Goal: Navigation & Orientation: Find specific page/section

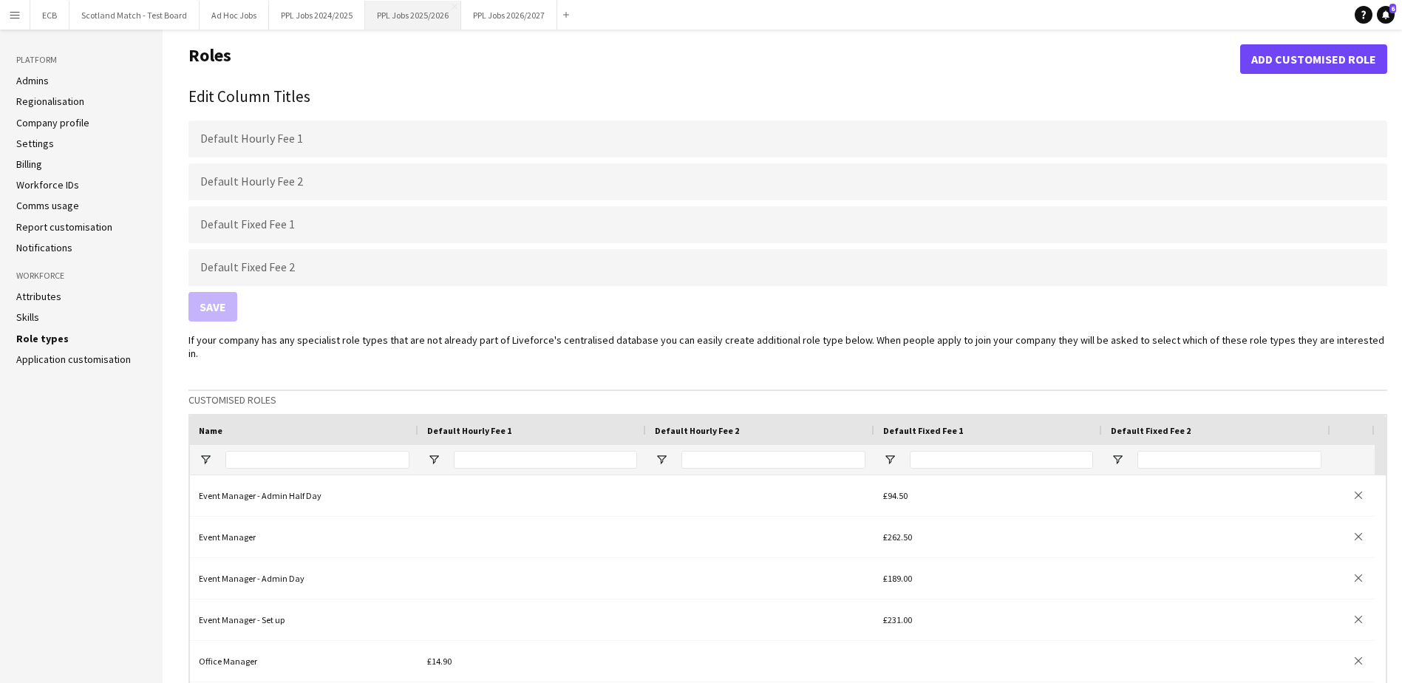
click at [438, 13] on button "PPL Jobs 2025/2026 Close" at bounding box center [413, 15] width 96 height 29
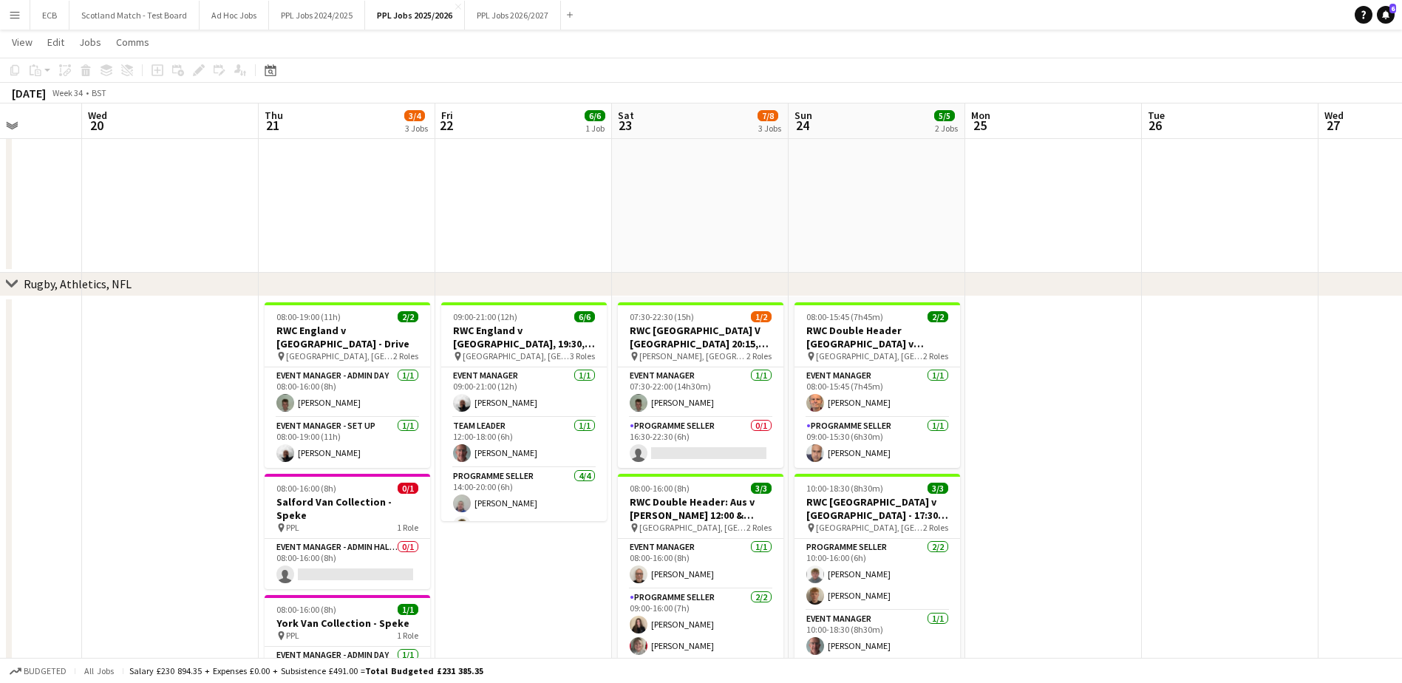
scroll to position [392, 0]
click at [534, 390] on app-card-role "Event Manager [DATE] 09:00-21:00 (12h) [PERSON_NAME]" at bounding box center [524, 392] width 166 height 50
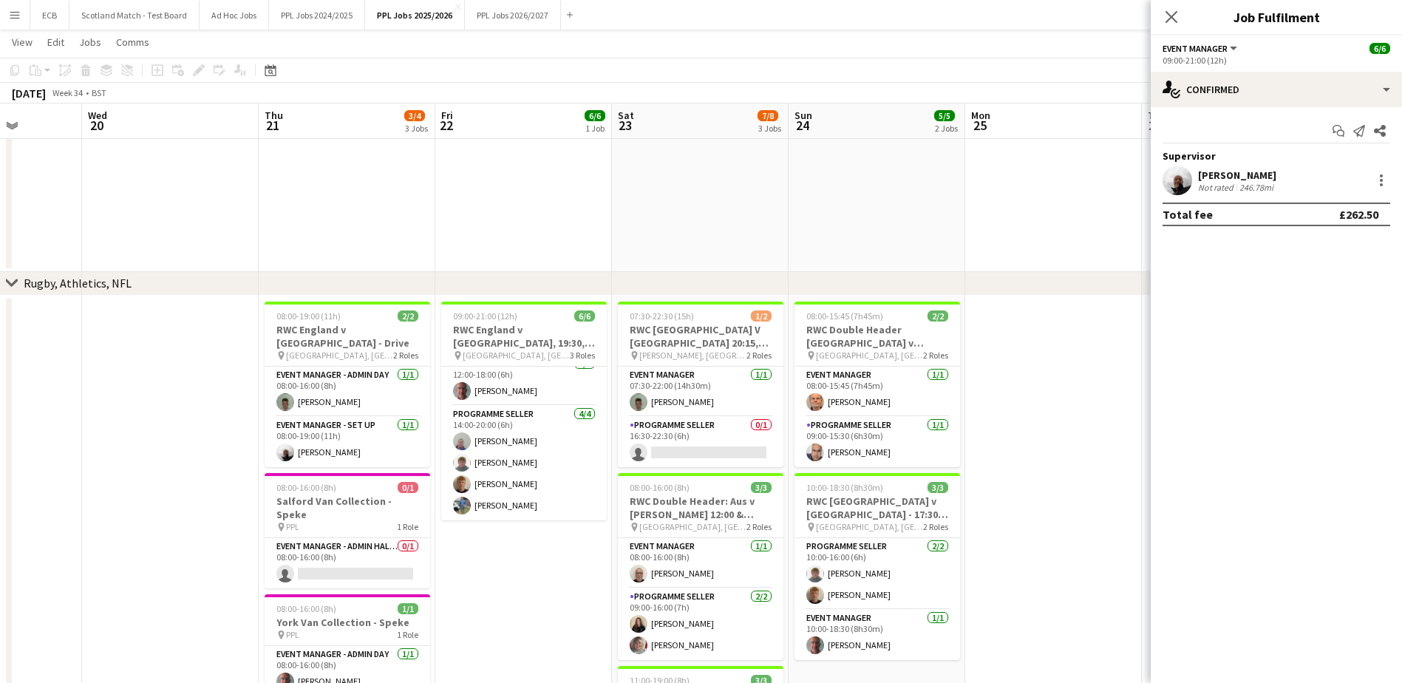
click at [528, 630] on app-date-cell "09:00-21:00 (12h) 6/6 RWC England v [GEOGRAPHIC_DATA], 19:30, [GEOGRAPHIC_DATA]…" at bounding box center [523, 617] width 177 height 642
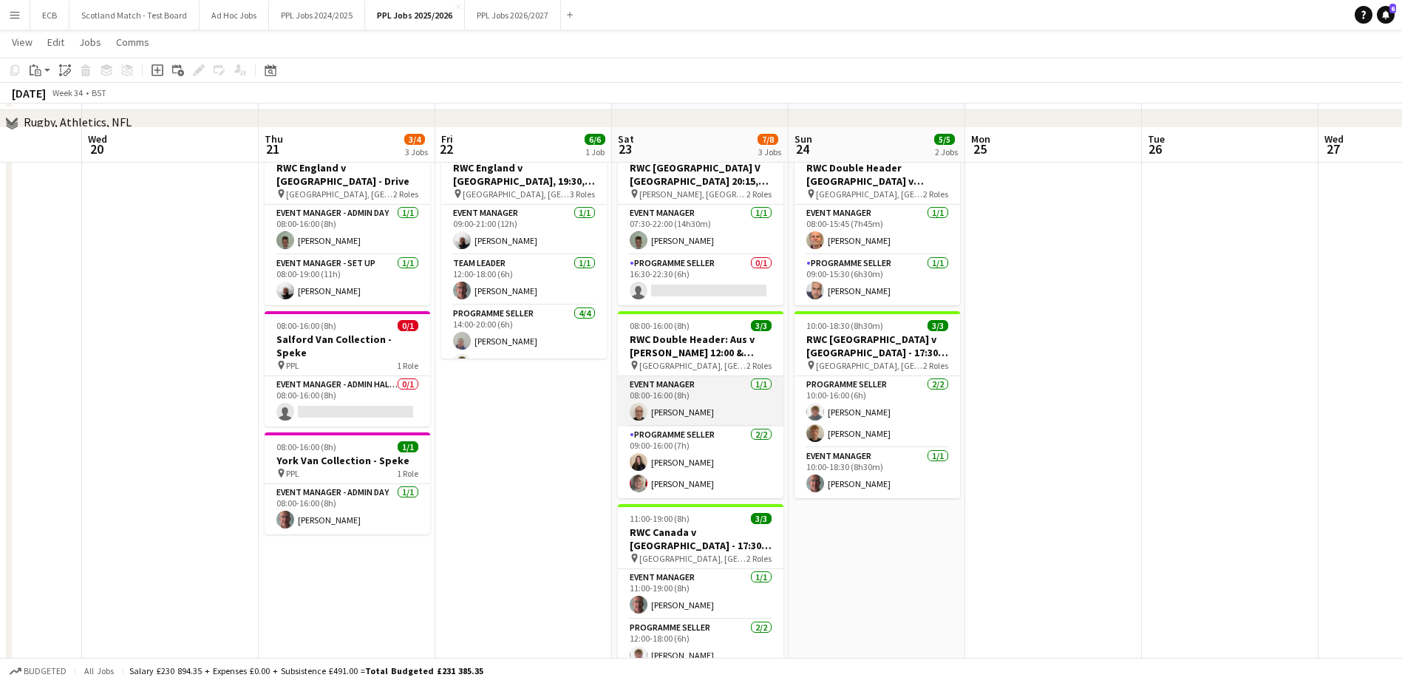
scroll to position [285, 0]
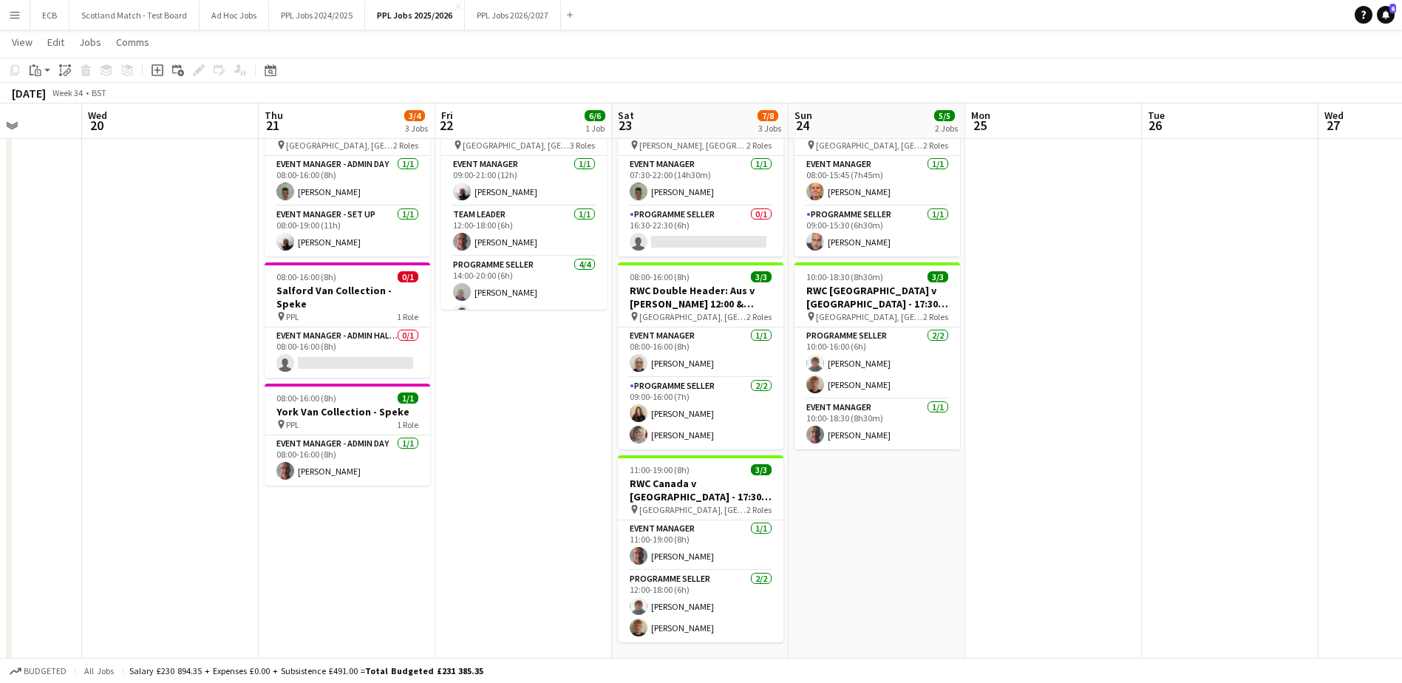
click at [1095, 365] on app-date-cell at bounding box center [1053, 380] width 177 height 591
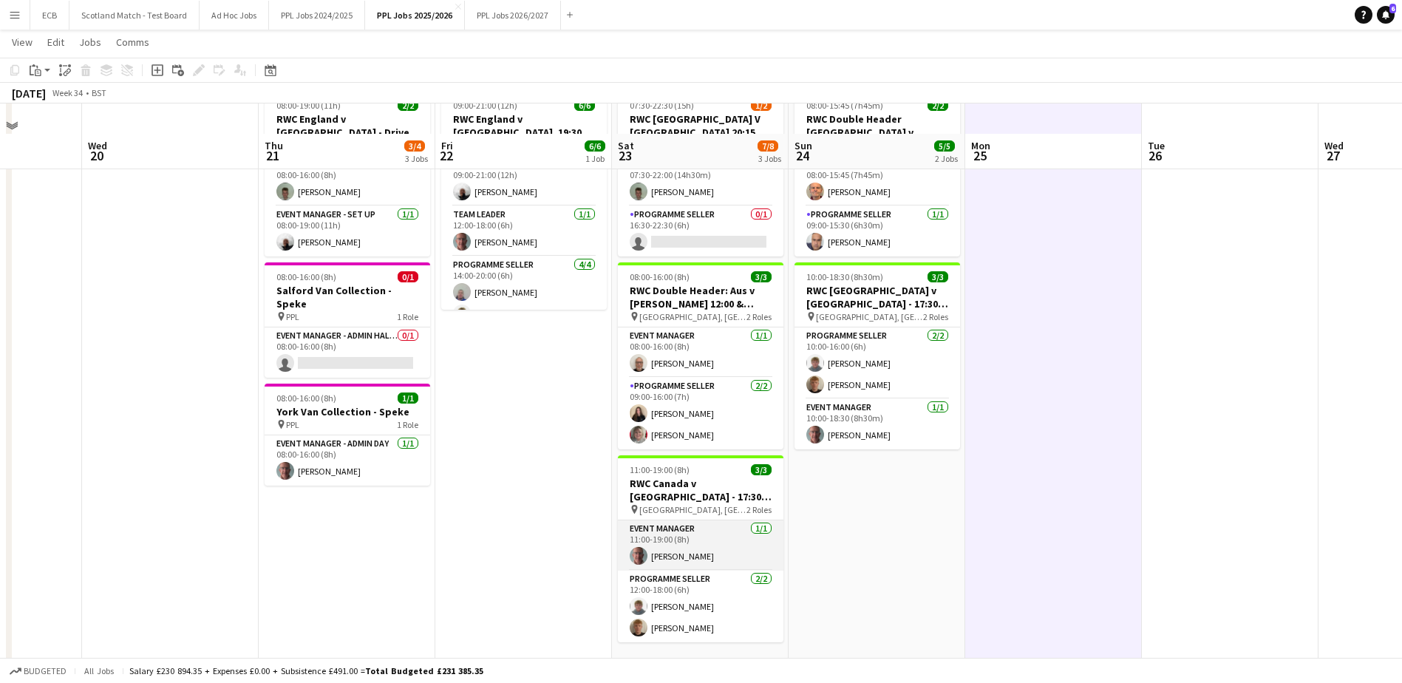
scroll to position [343, 0]
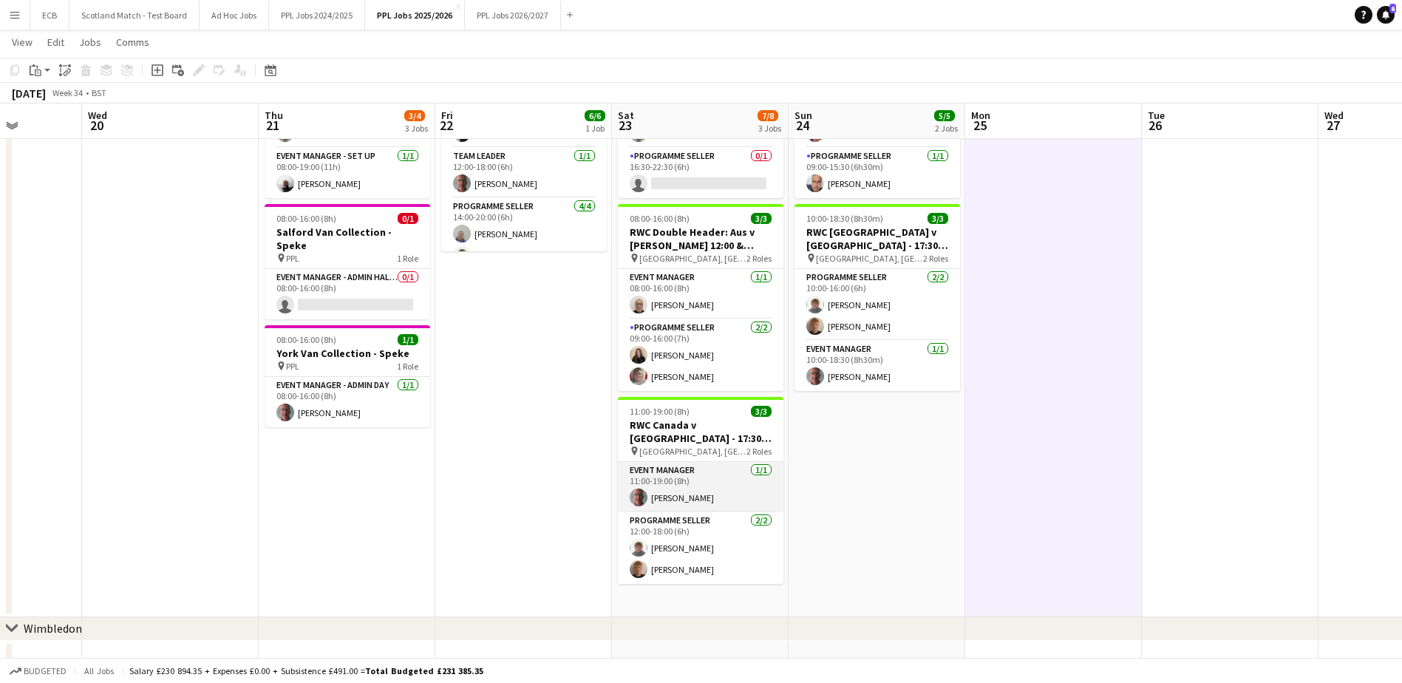
click at [656, 464] on app-card-role "Event Manager [DATE] 11:00-19:00 (8h) [PERSON_NAME]" at bounding box center [701, 487] width 166 height 50
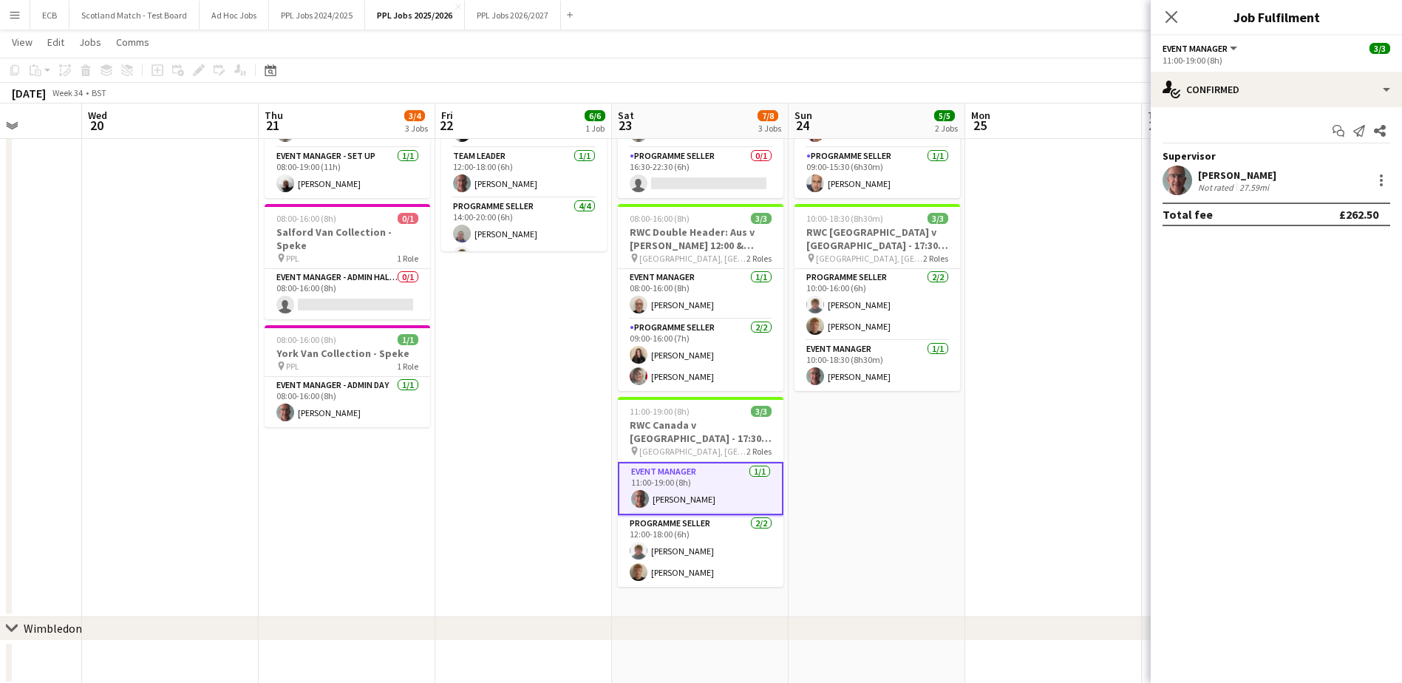
click at [820, 506] on app-date-cell "08:00-15:45 (7h45m) 2/2 RWC Double Header [GEOGRAPHIC_DATA] v [GEOGRAPHIC_DATA]…" at bounding box center [877, 322] width 177 height 591
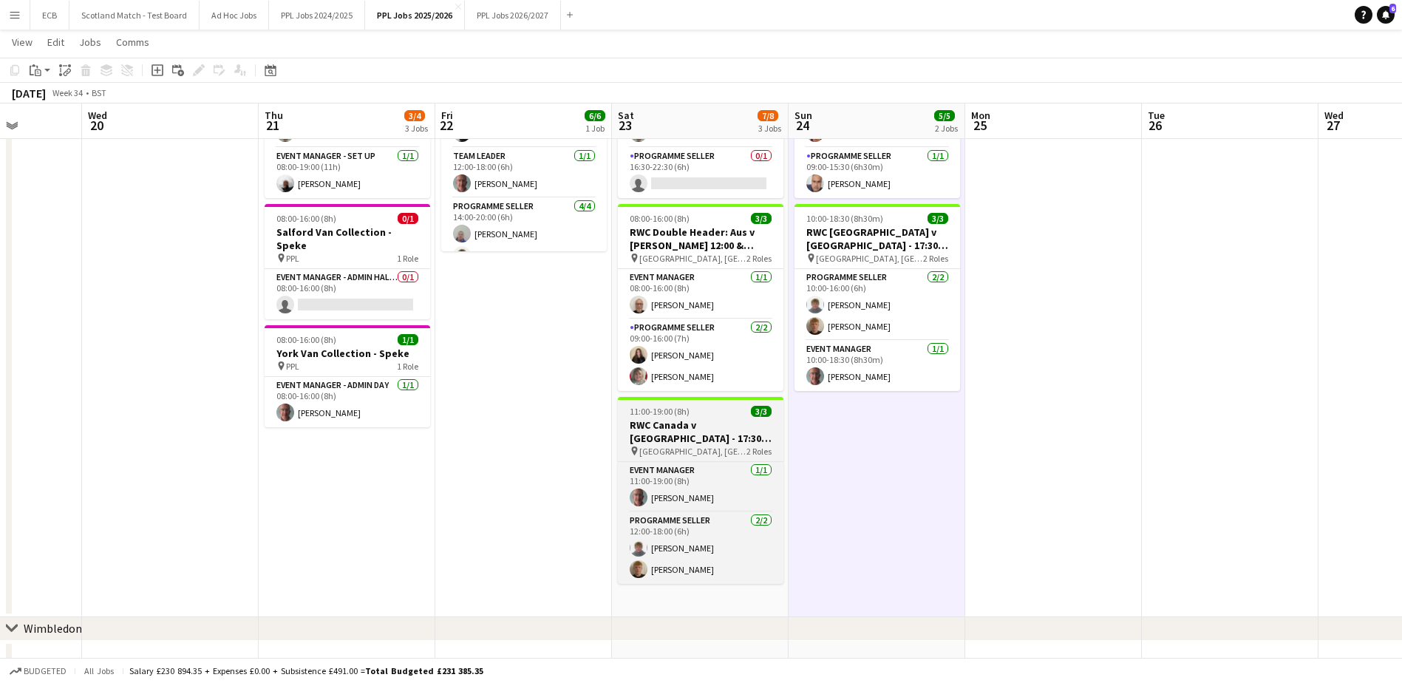
click at [678, 418] on h3 "RWC Canada v [GEOGRAPHIC_DATA] - 17:30, [GEOGRAPHIC_DATA]" at bounding box center [701, 431] width 166 height 27
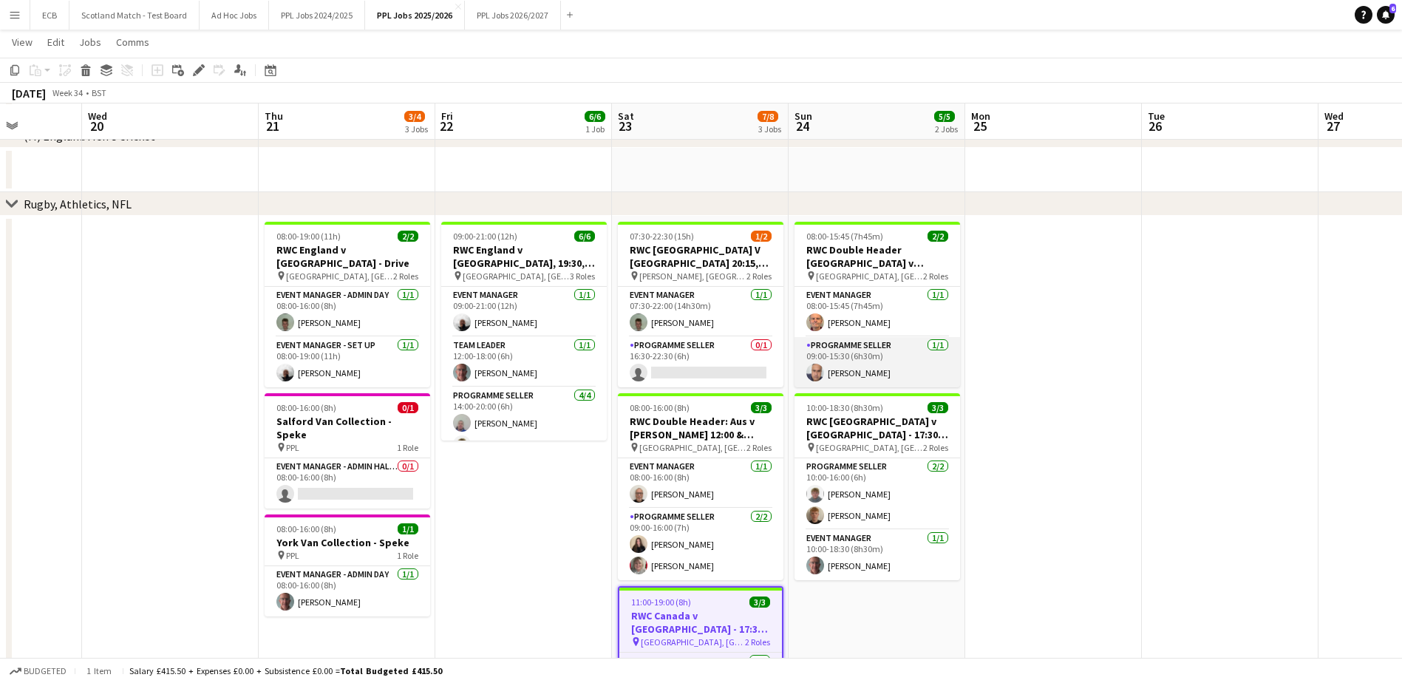
scroll to position [151, 0]
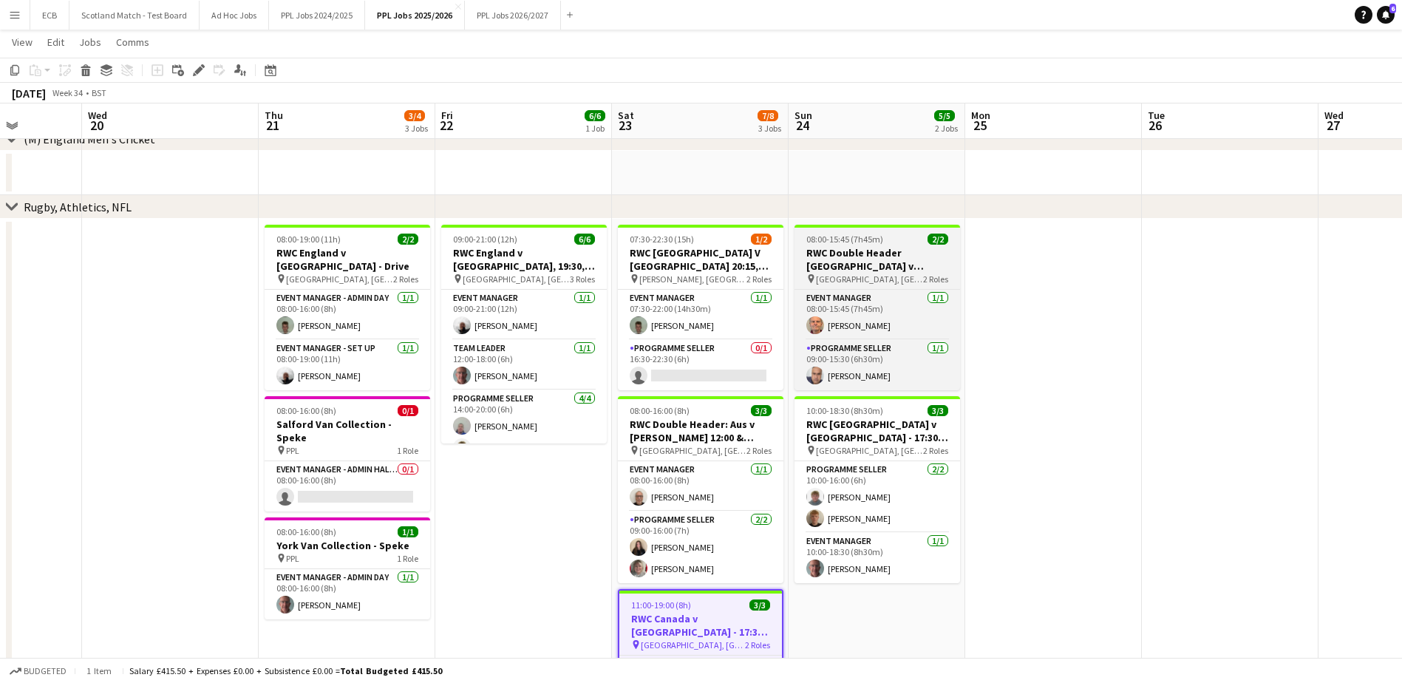
click at [886, 254] on h3 "RWC Double Header [GEOGRAPHIC_DATA] v [GEOGRAPHIC_DATA] 12:00 & [GEOGRAPHIC_DAT…" at bounding box center [878, 259] width 166 height 27
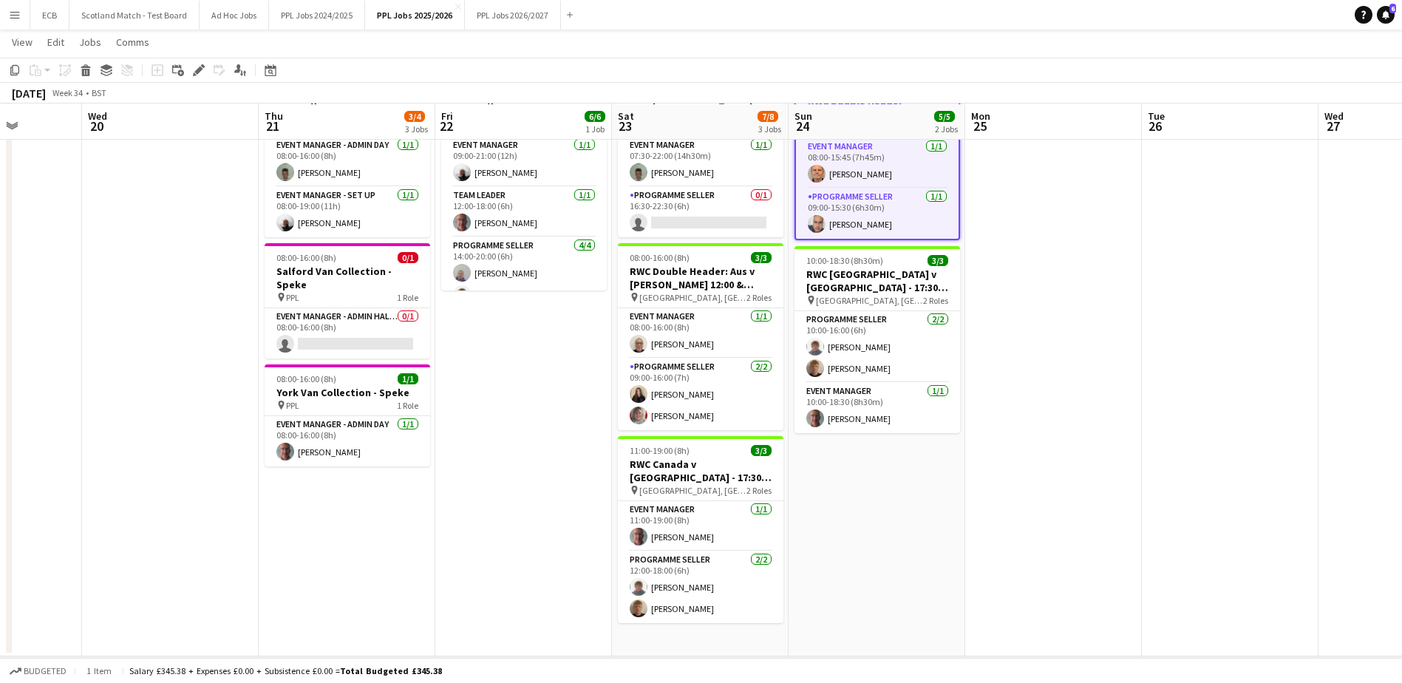
scroll to position [305, 0]
click at [863, 444] on app-date-cell "08:00-15:45 (7h45m) 2/2 RWC Double Header [GEOGRAPHIC_DATA] v [GEOGRAPHIC_DATA]…" at bounding box center [877, 360] width 177 height 591
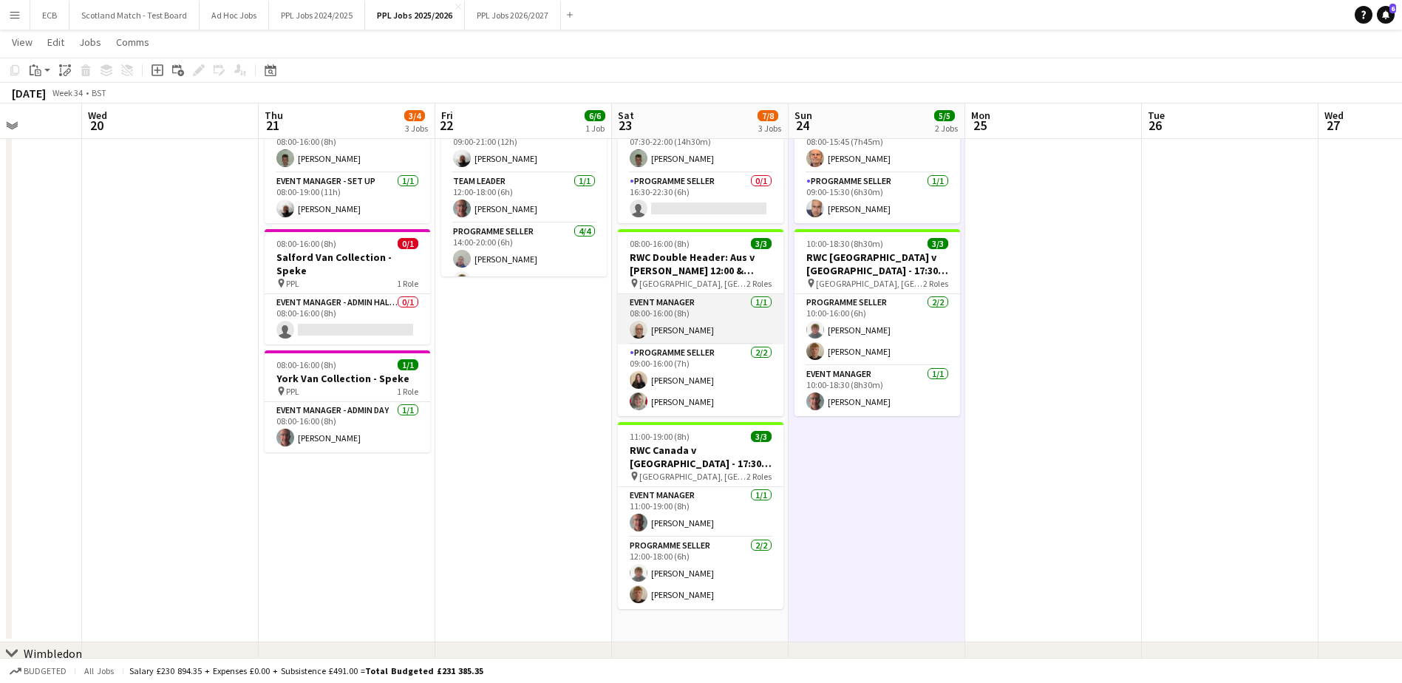
scroll to position [316, 0]
click at [538, 471] on app-date-cell "09:00-21:00 (12h) 6/6 RWC England v [GEOGRAPHIC_DATA], 19:30, [GEOGRAPHIC_DATA]…" at bounding box center [523, 348] width 177 height 591
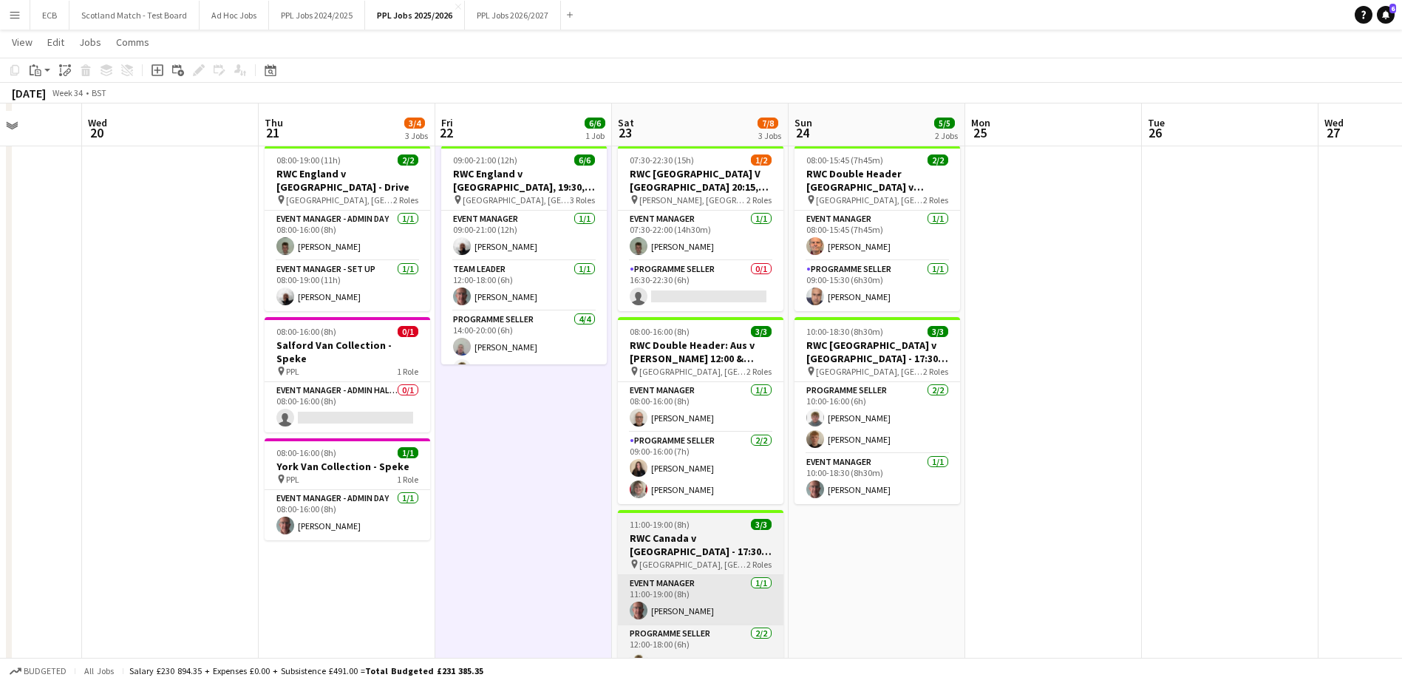
scroll to position [229, 0]
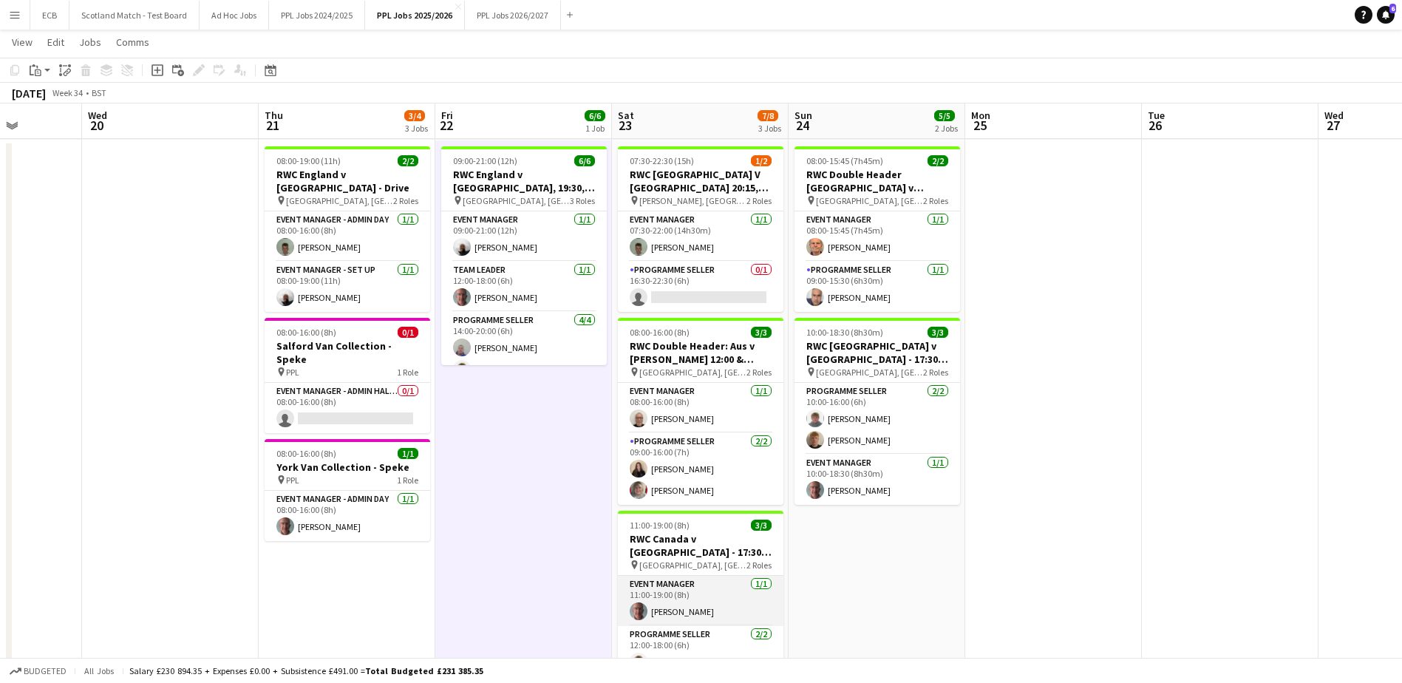
click at [704, 576] on app-card-role "Event Manager [DATE] 11:00-19:00 (8h) [PERSON_NAME]" at bounding box center [701, 601] width 166 height 50
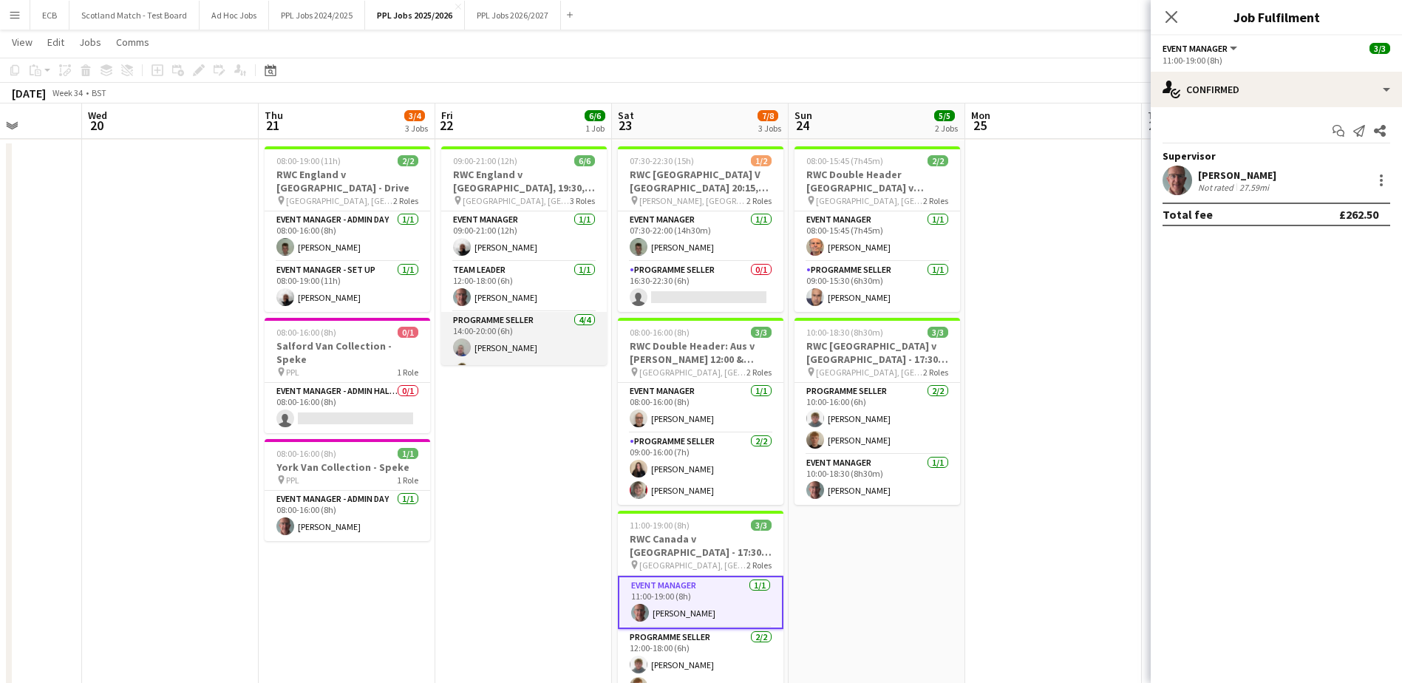
click at [551, 336] on app-card-role "Programme Seller [DATE] 14:00-20:00 (6h) [PERSON_NAME] [PERSON_NAME] [PERSON_NA…" at bounding box center [524, 369] width 166 height 115
